Goal: Find specific page/section

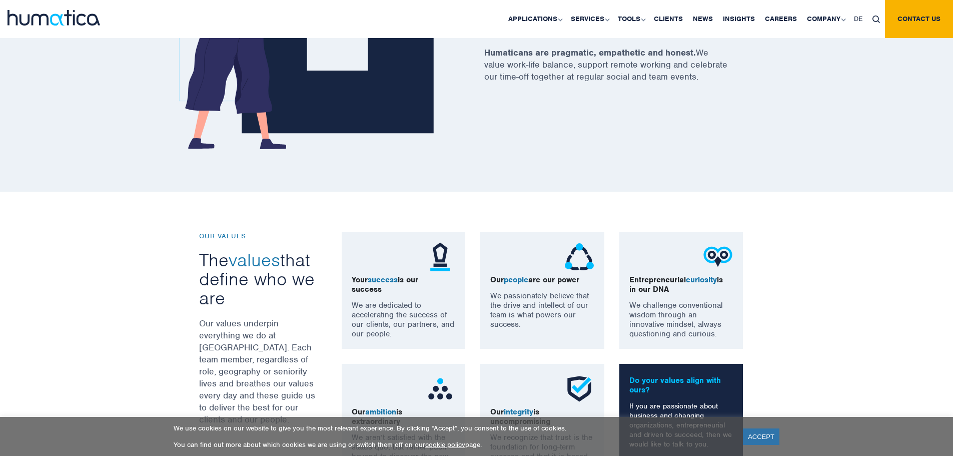
scroll to position [200, 0]
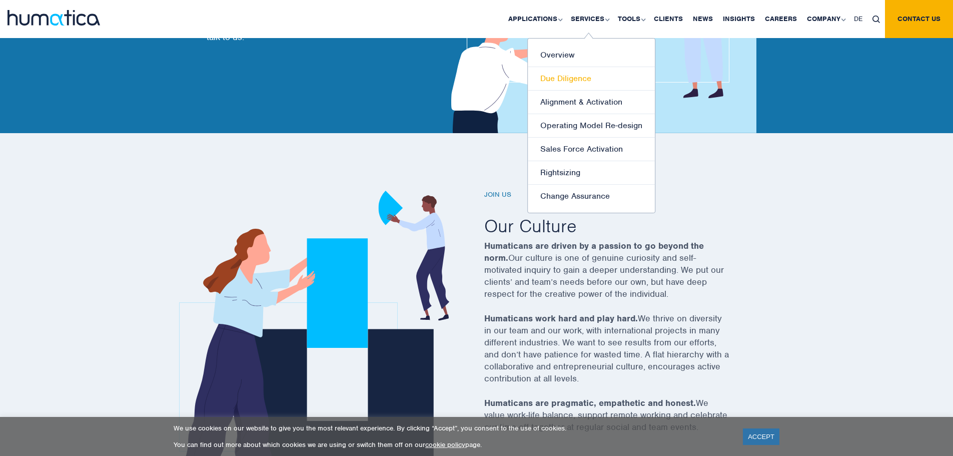
click at [584, 82] on link "Due Diligence" at bounding box center [591, 79] width 127 height 24
